Goal: Find specific page/section: Find specific page/section

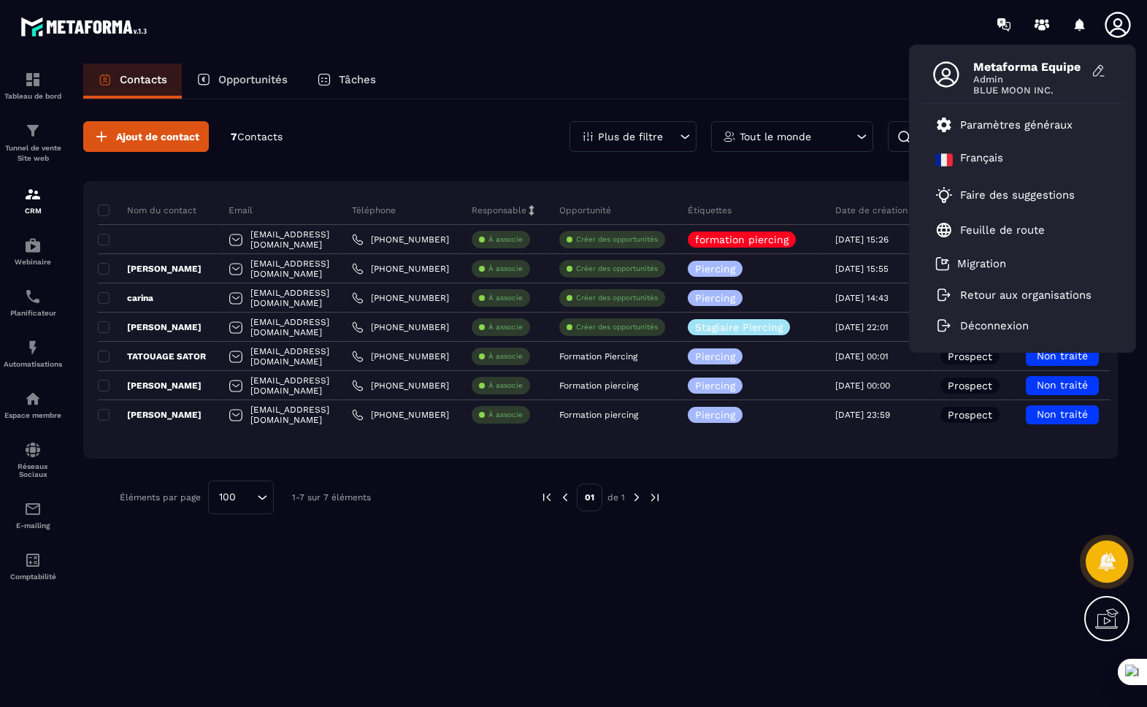
click at [1123, 22] on icon at bounding box center [1118, 24] width 29 height 29
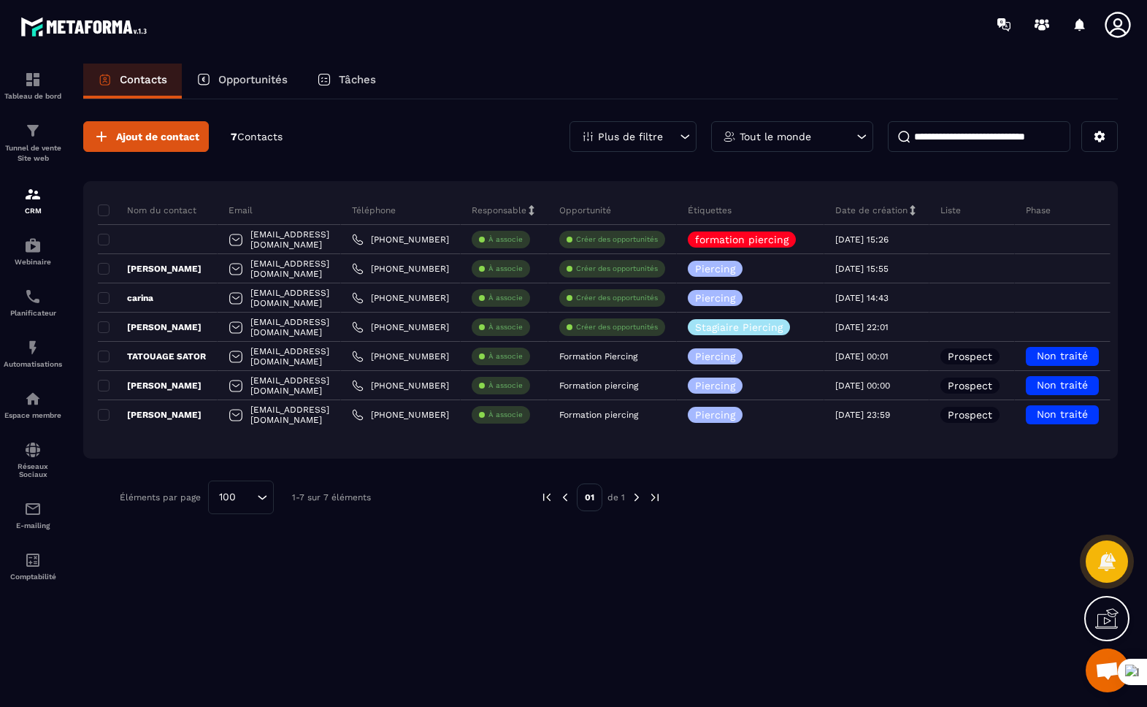
click at [1116, 28] on icon at bounding box center [1118, 25] width 26 height 26
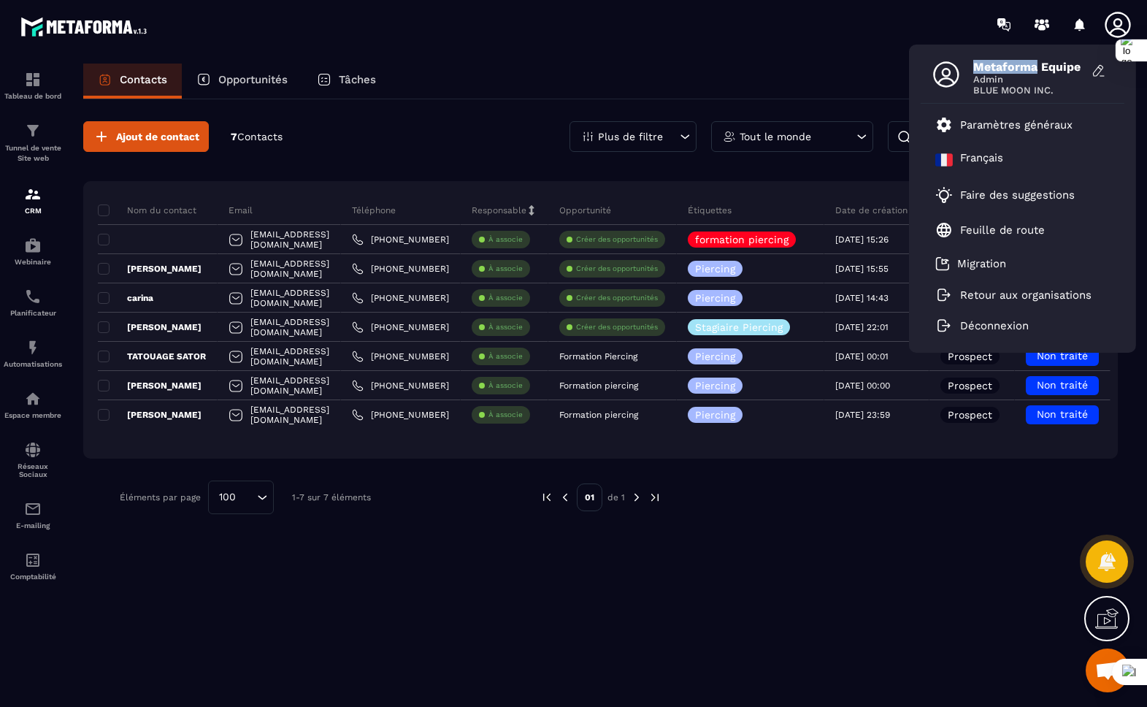
click at [1116, 28] on icon at bounding box center [1118, 25] width 26 height 26
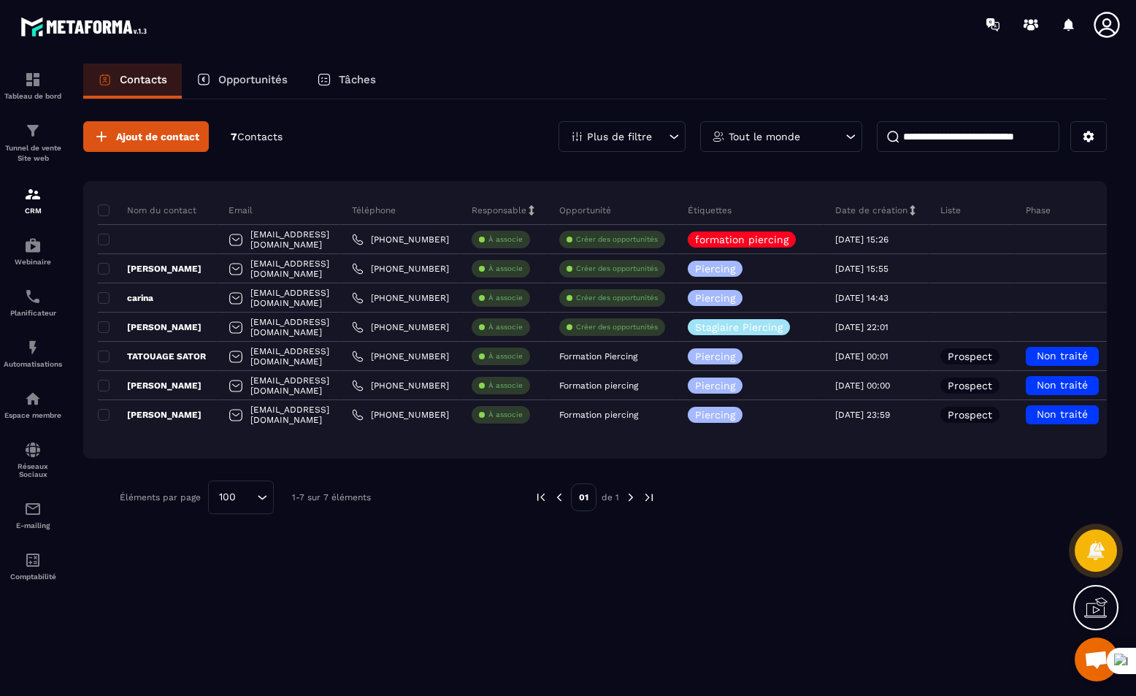
click at [1116, 28] on icon at bounding box center [1107, 24] width 29 height 29
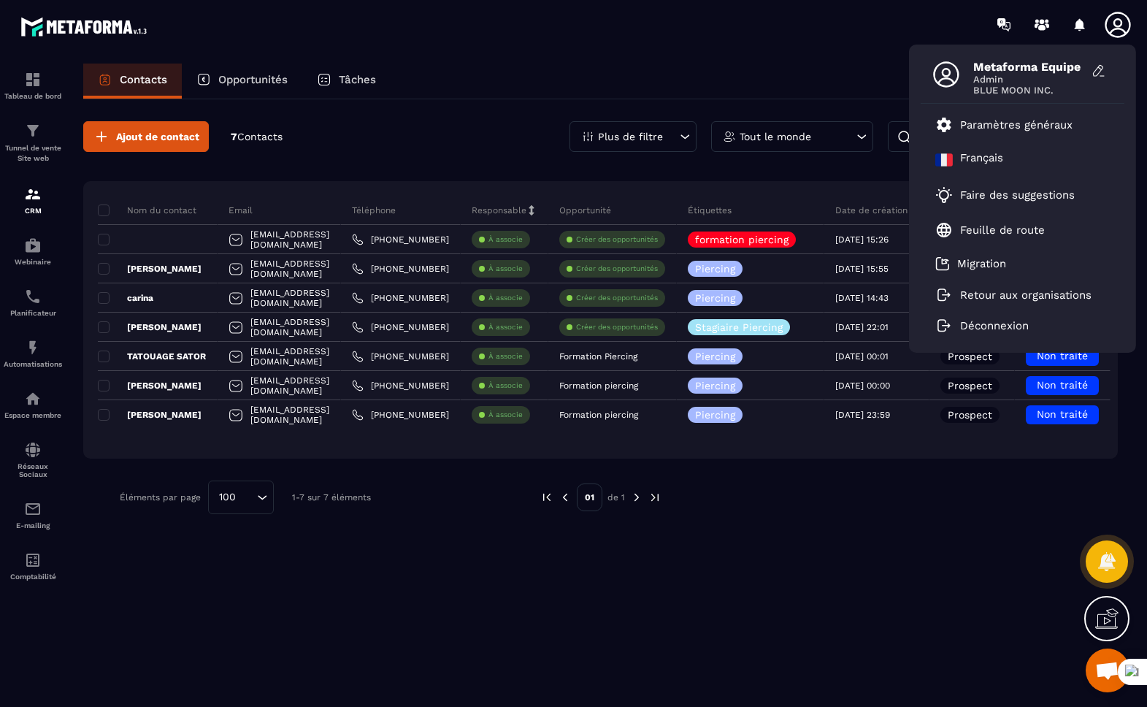
click at [1116, 28] on icon at bounding box center [1118, 25] width 26 height 26
